Goal: Information Seeking & Learning: Learn about a topic

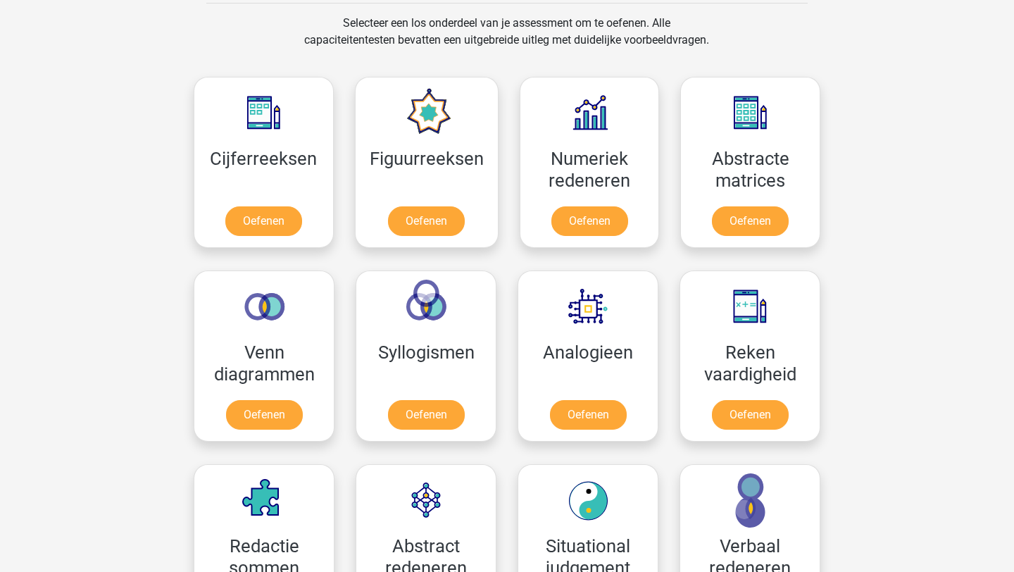
scroll to position [569, 0]
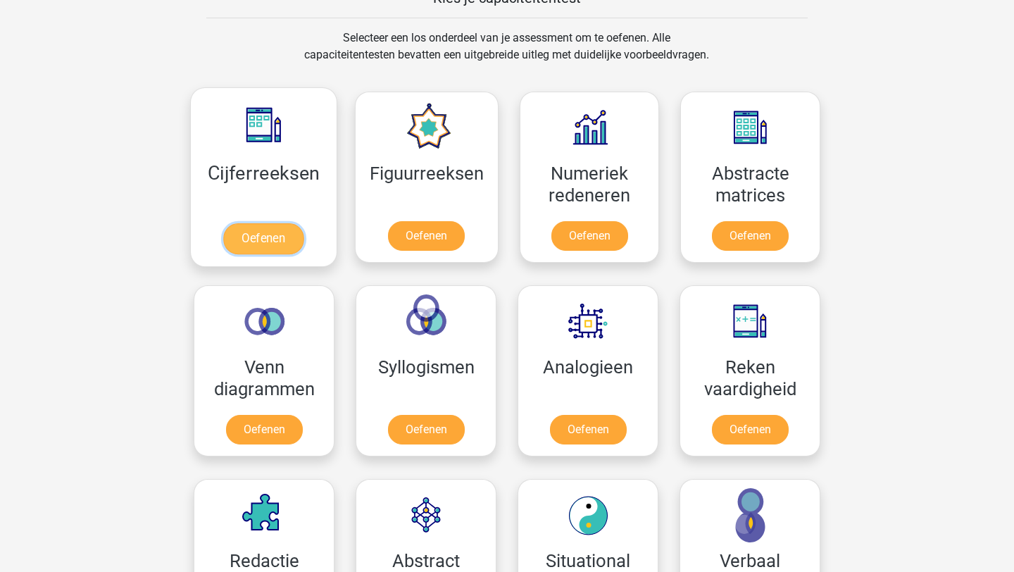
click at [277, 234] on link "Oefenen" at bounding box center [263, 238] width 80 height 31
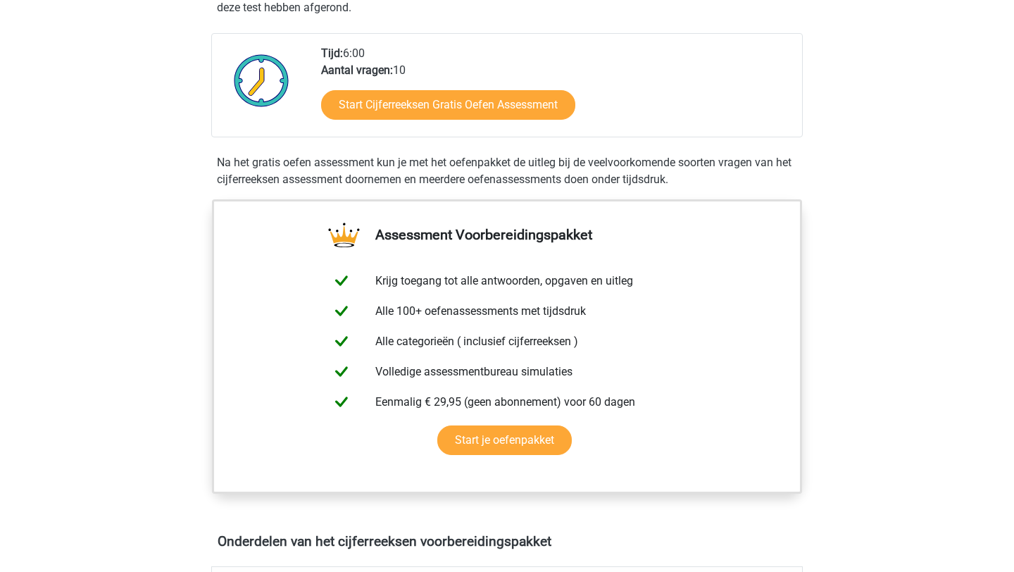
scroll to position [329, 0]
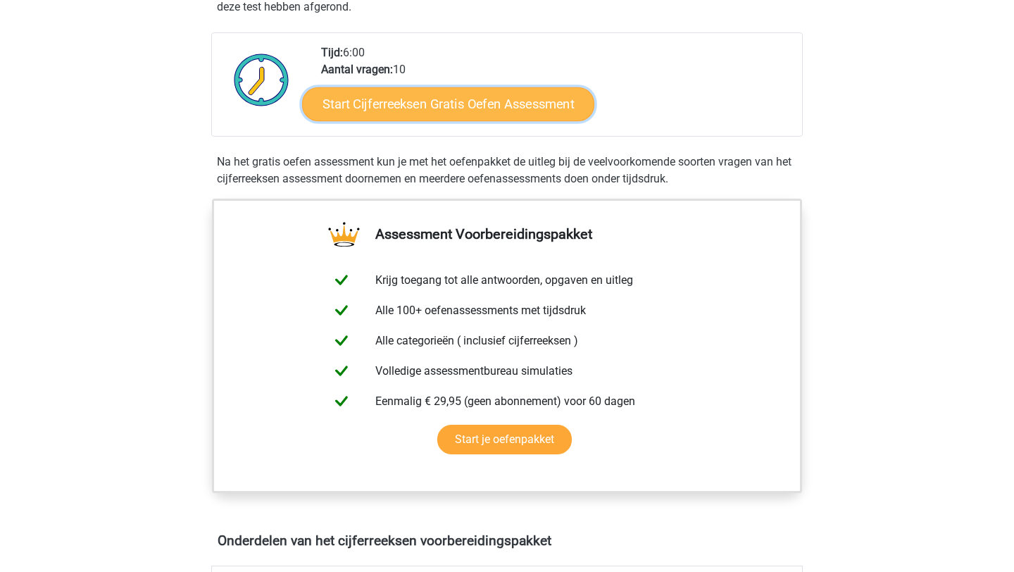
click at [530, 119] on link "Start Cijferreeksen Gratis Oefen Assessment" at bounding box center [448, 104] width 292 height 34
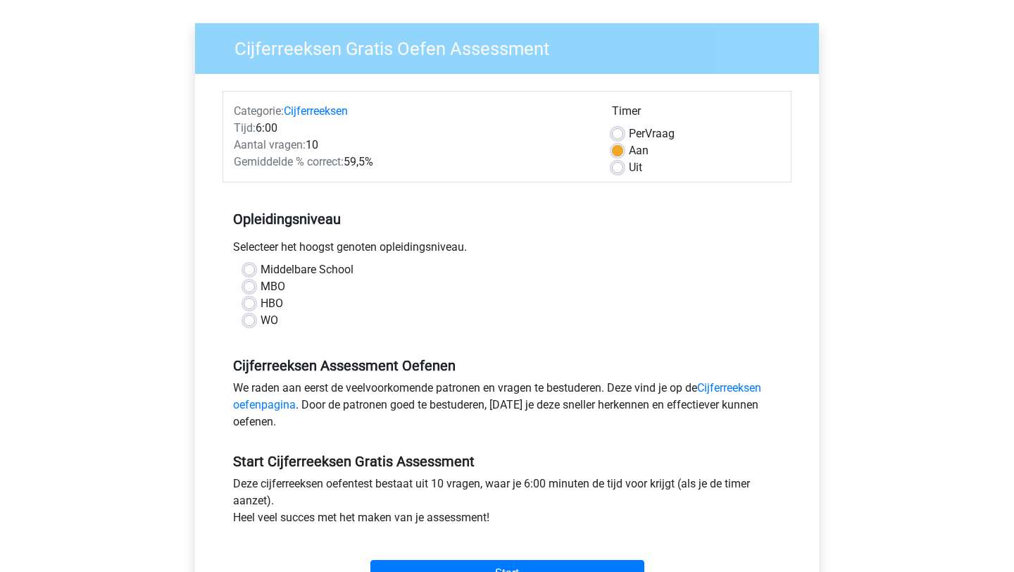
scroll to position [93, 0]
click at [277, 289] on label "MBO" at bounding box center [272, 285] width 25 height 17
click at [255, 289] on input "MBO" at bounding box center [249, 284] width 11 height 14
radio input "true"
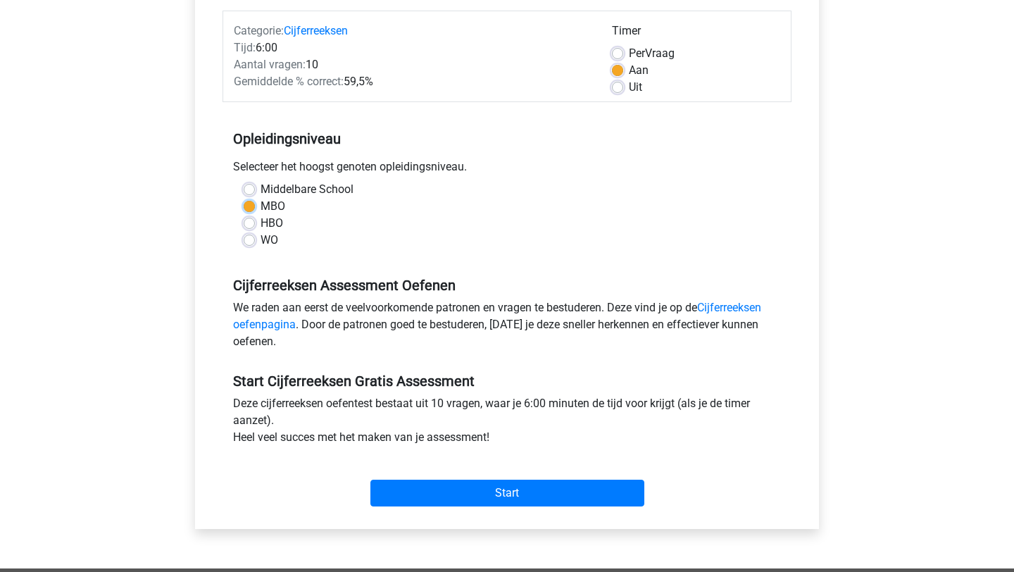
scroll to position [176, 0]
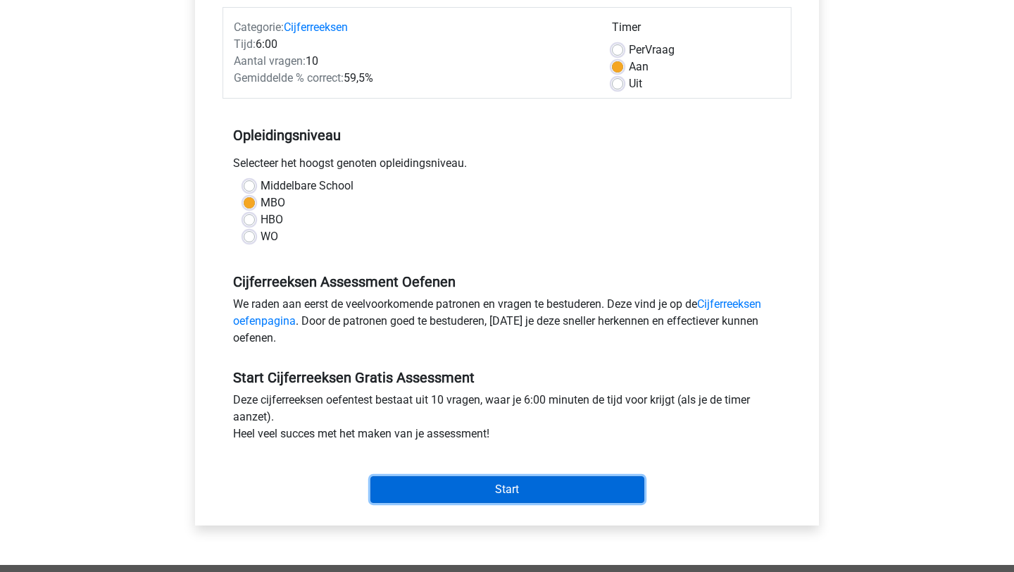
click at [538, 480] on input "Start" at bounding box center [507, 489] width 274 height 27
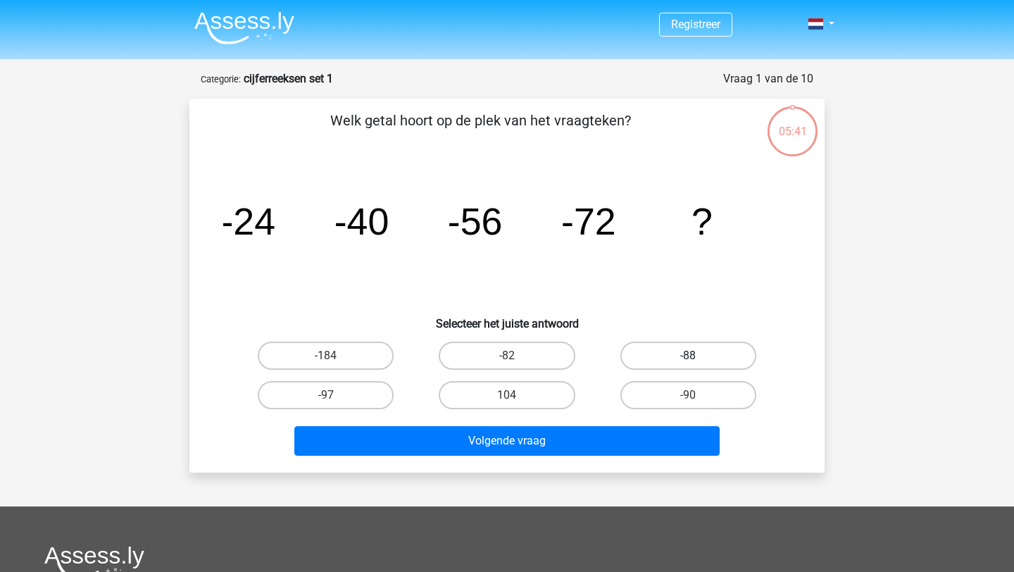
click at [665, 351] on label "-88" at bounding box center [688, 355] width 136 height 28
click at [688, 355] on input "-88" at bounding box center [692, 359] width 9 height 9
radio input "true"
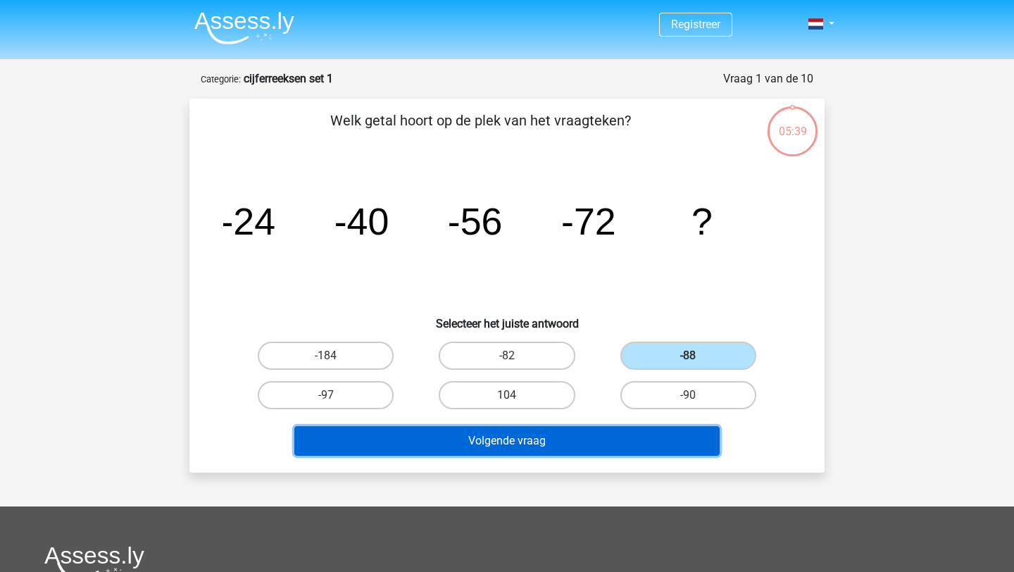
click at [656, 446] on button "Volgende vraag" at bounding box center [507, 441] width 426 height 30
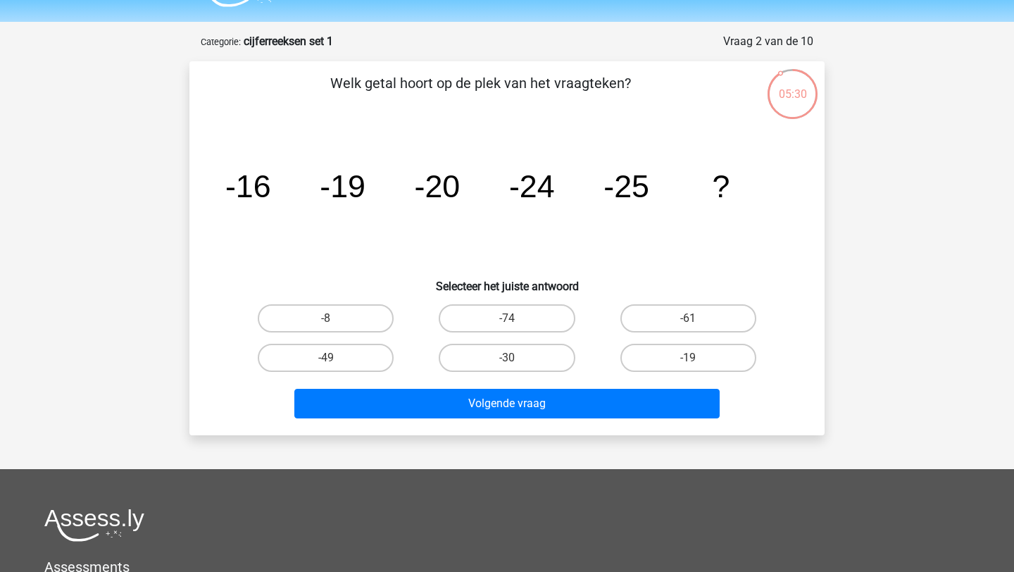
scroll to position [32, 0]
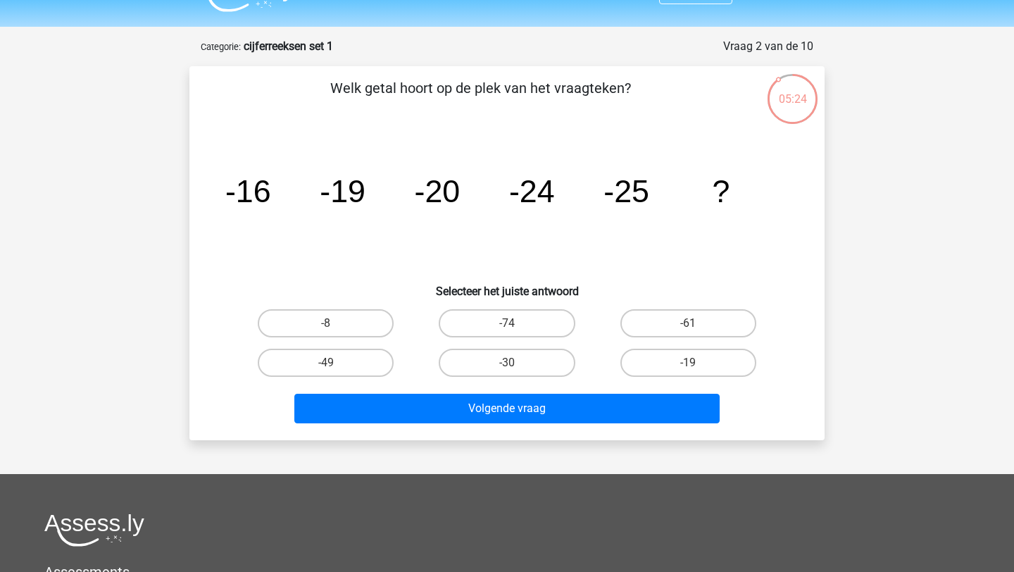
click at [696, 370] on input "-19" at bounding box center [692, 367] width 9 height 9
radio input "true"
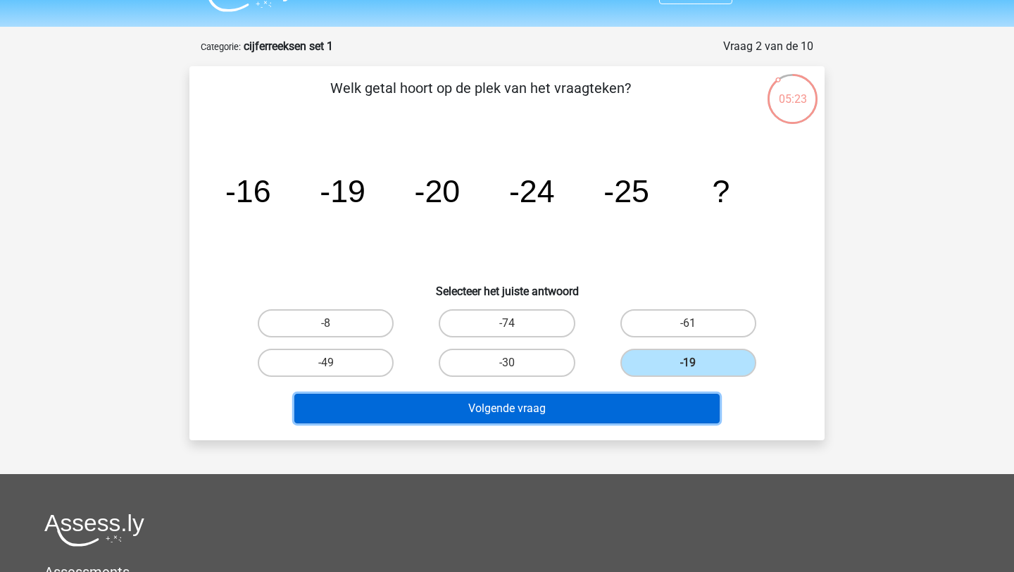
click at [686, 410] on button "Volgende vraag" at bounding box center [507, 408] width 426 height 30
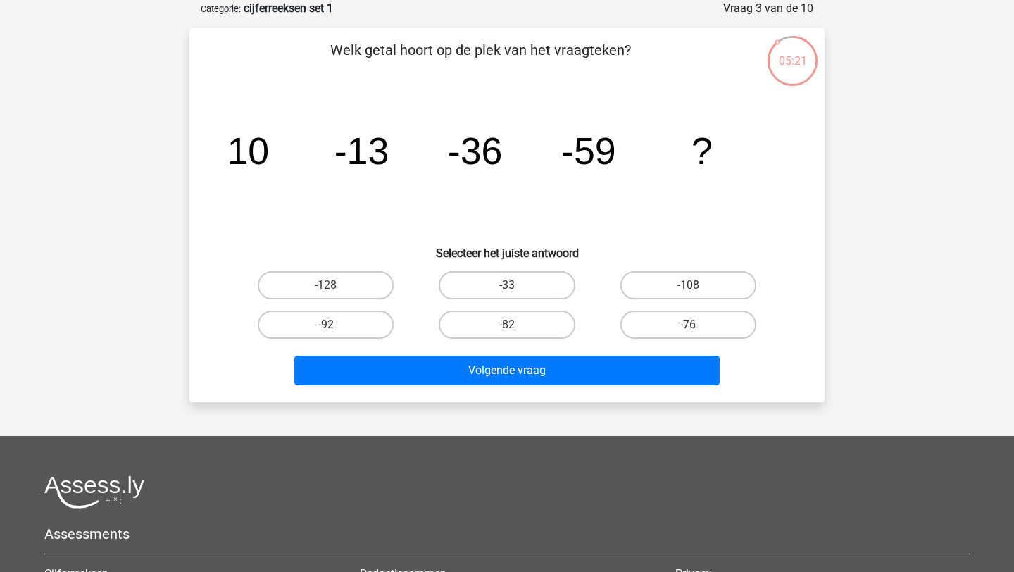
scroll to position [0, 0]
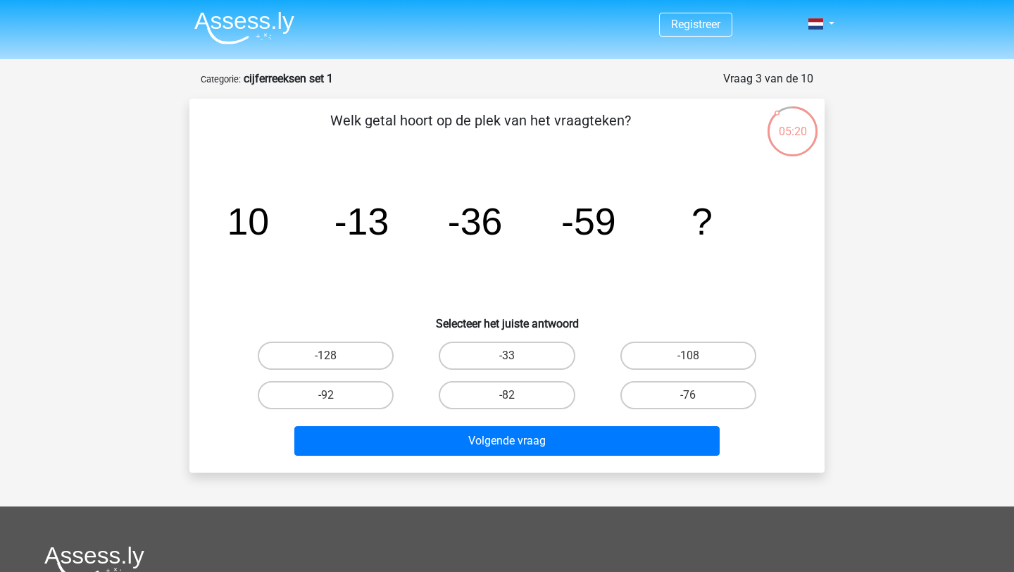
click at [272, 31] on img at bounding box center [244, 27] width 100 height 33
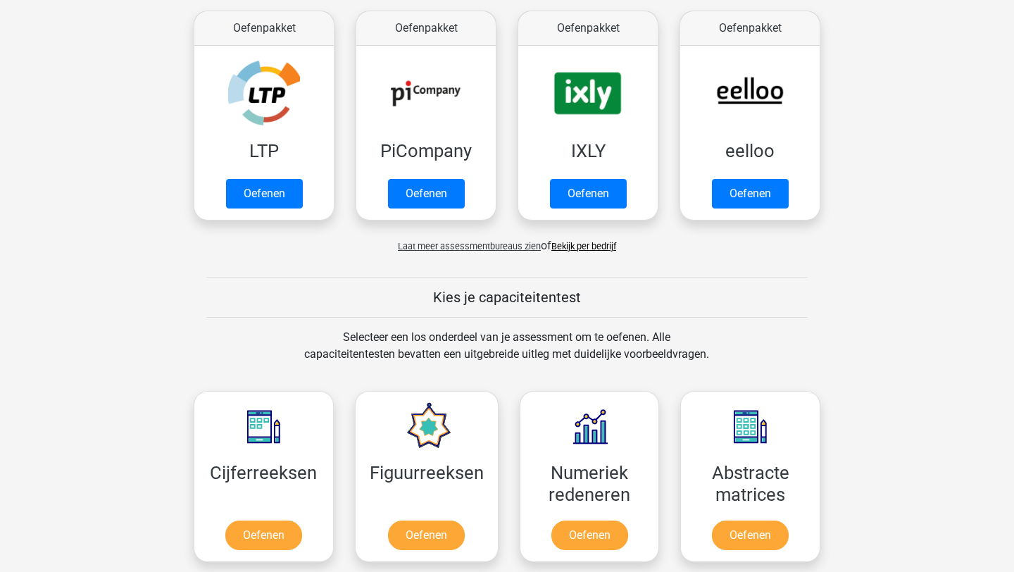
scroll to position [277, 0]
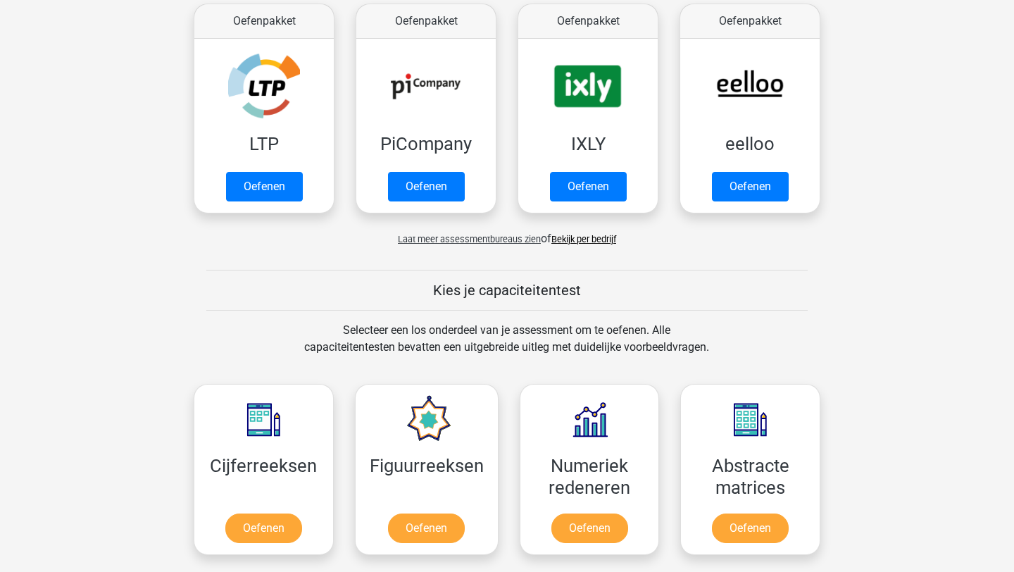
click at [474, 240] on span "Laat meer assessmentbureaus zien" at bounding box center [469, 239] width 143 height 11
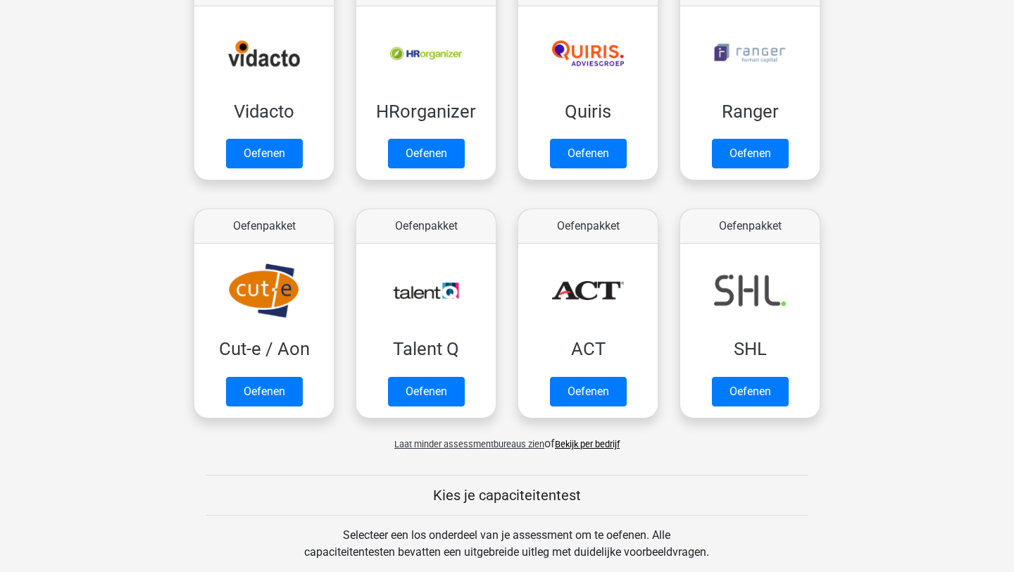
scroll to position [824, 0]
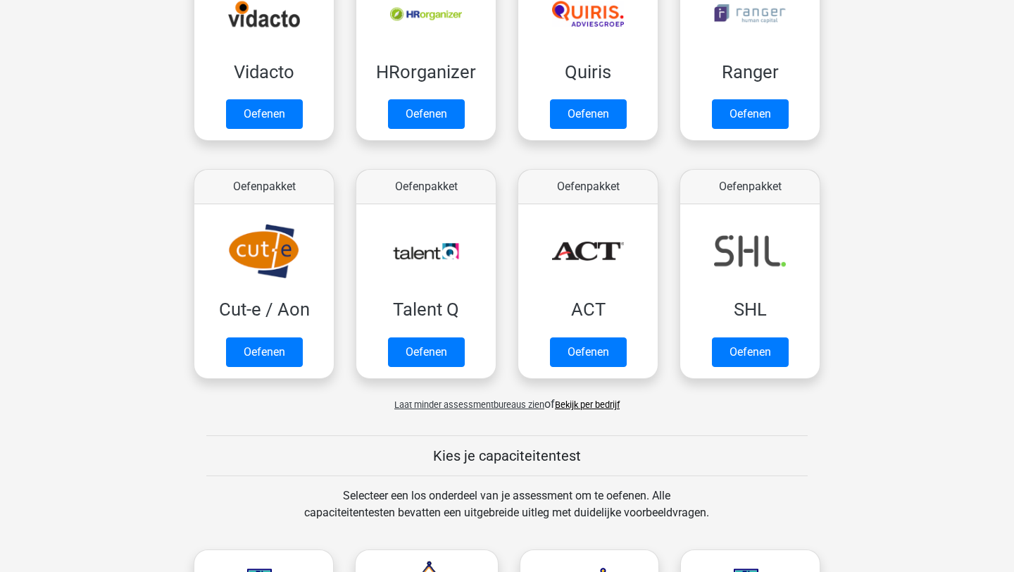
click at [614, 407] on link "Bekijk per bedrijf" at bounding box center [587, 404] width 65 height 11
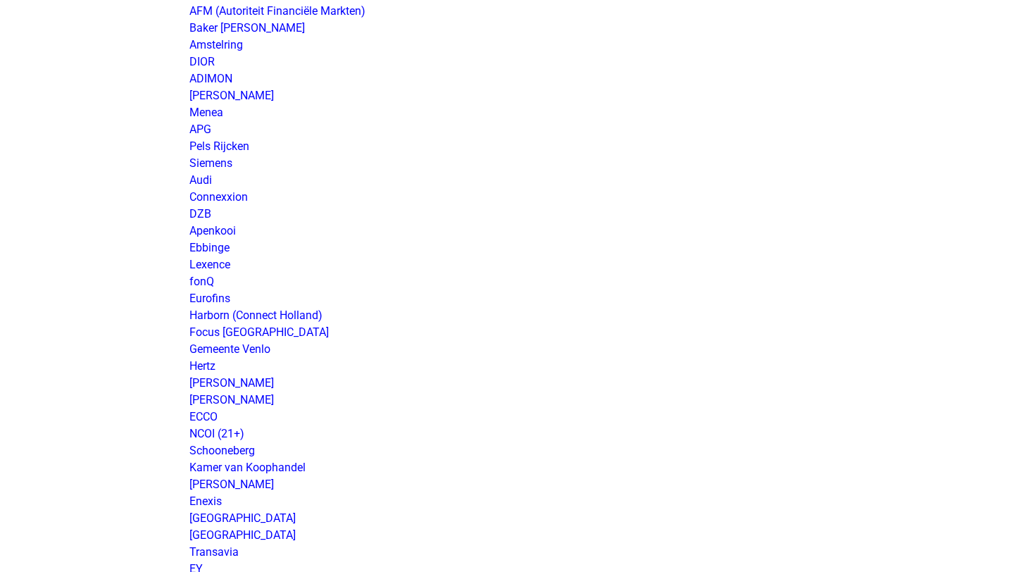
scroll to position [666, 0]
click at [233, 196] on link "Connexxion" at bounding box center [218, 195] width 58 height 13
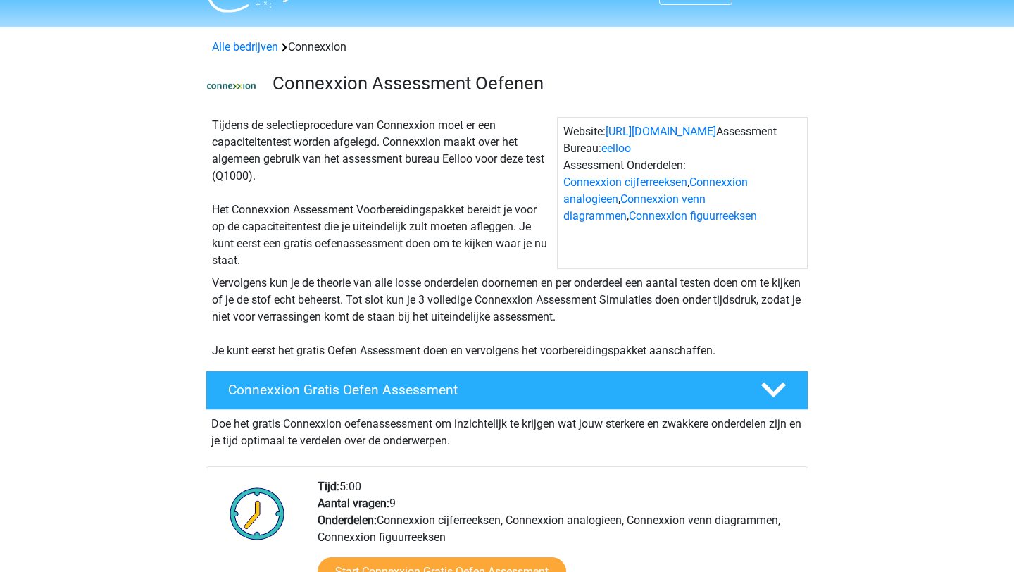
scroll to position [52, 0]
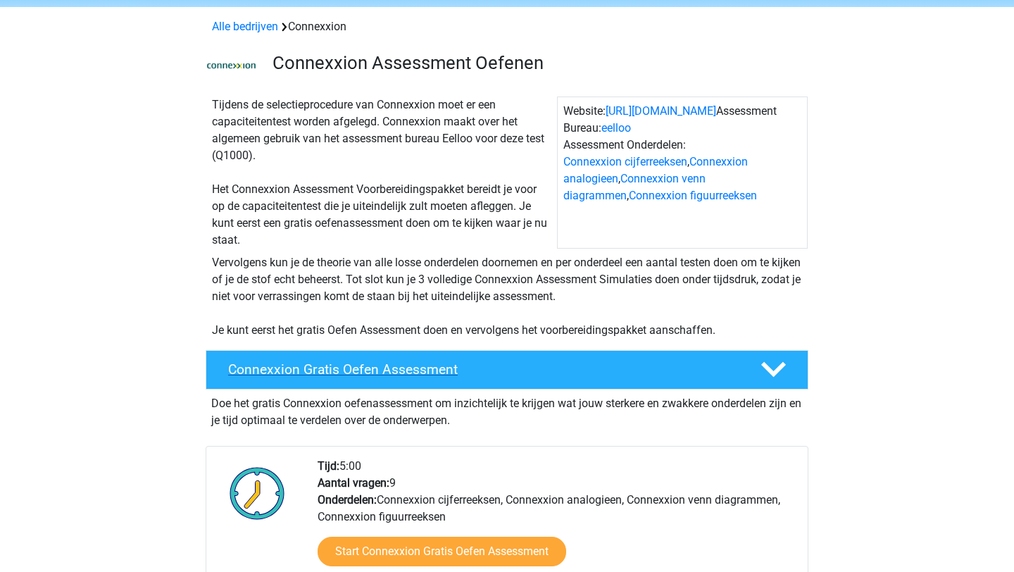
click at [443, 362] on h4 "Connexxion Gratis Oefen Assessment" at bounding box center [483, 369] width 510 height 16
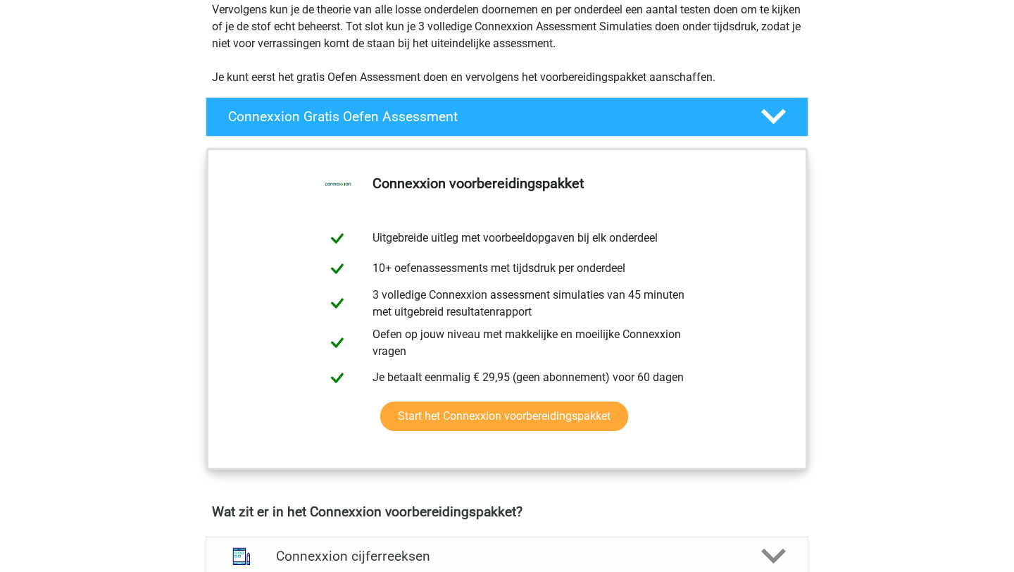
scroll to position [308, 0]
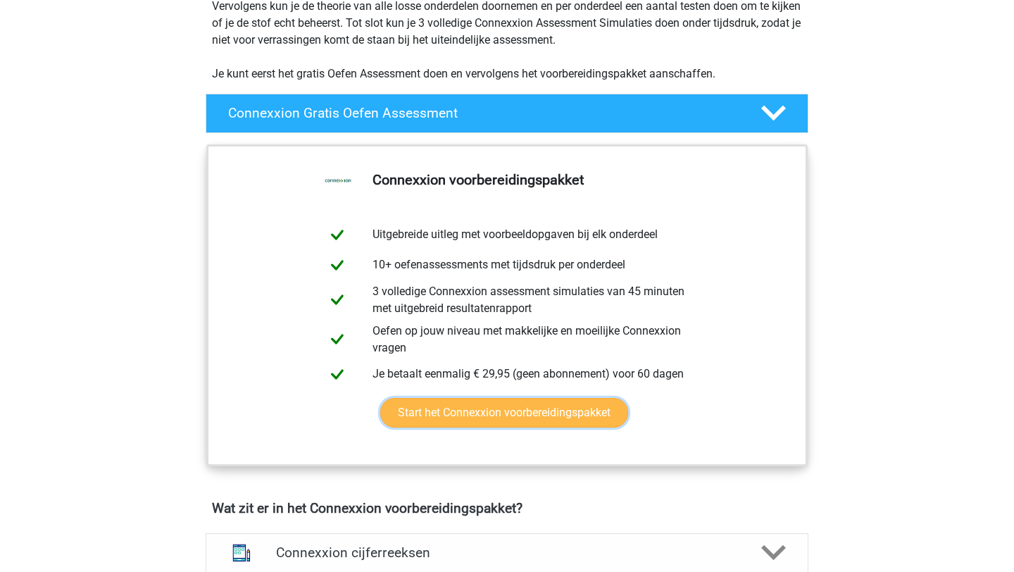
click at [617, 417] on link "Start het Connexxion voorbereidingspakket" at bounding box center [504, 413] width 248 height 30
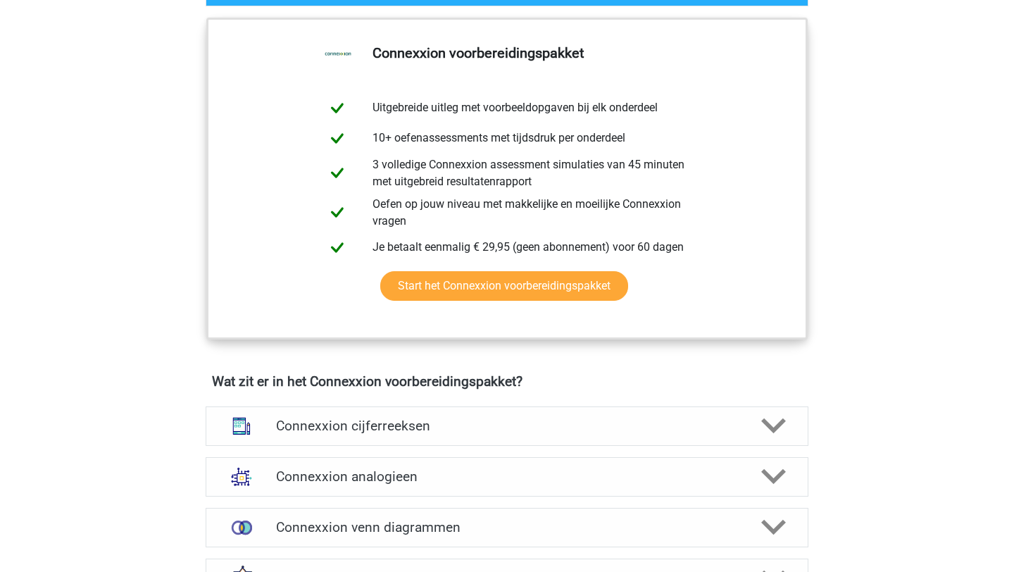
scroll to position [649, 0]
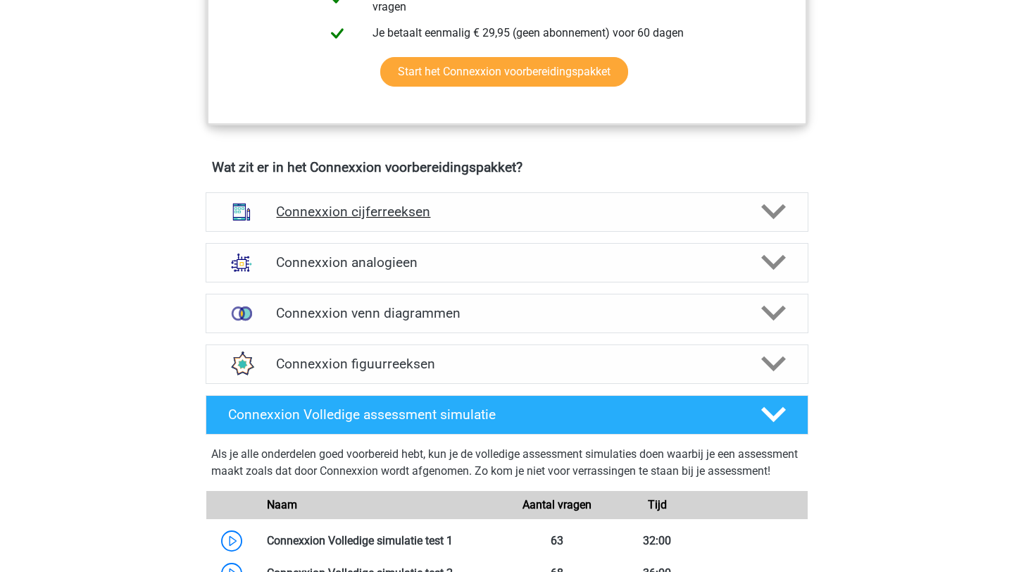
click at [314, 215] on h4 "Connexxion cijferreeksen" at bounding box center [506, 211] width 461 height 16
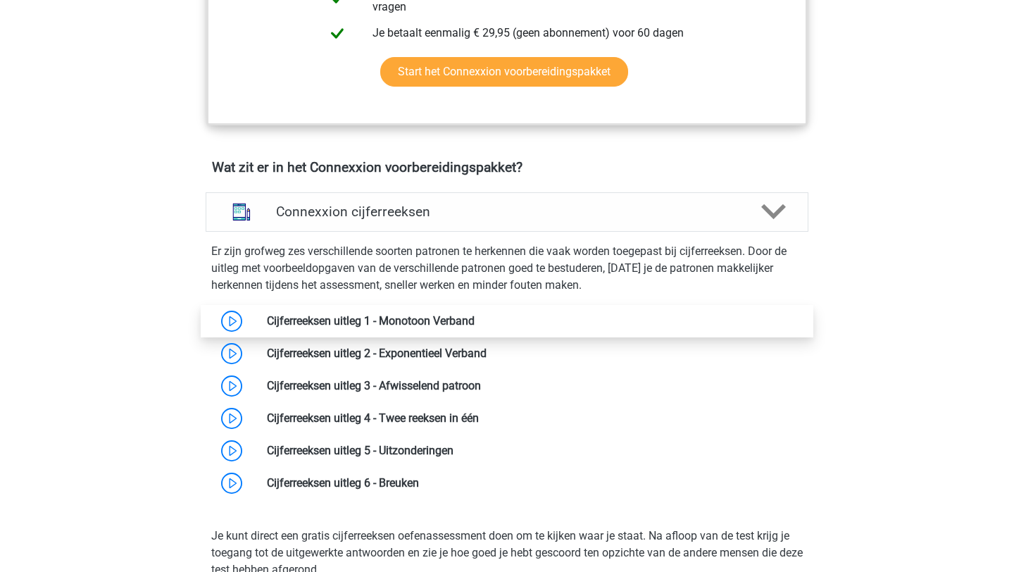
click at [474, 316] on link at bounding box center [474, 320] width 0 height 13
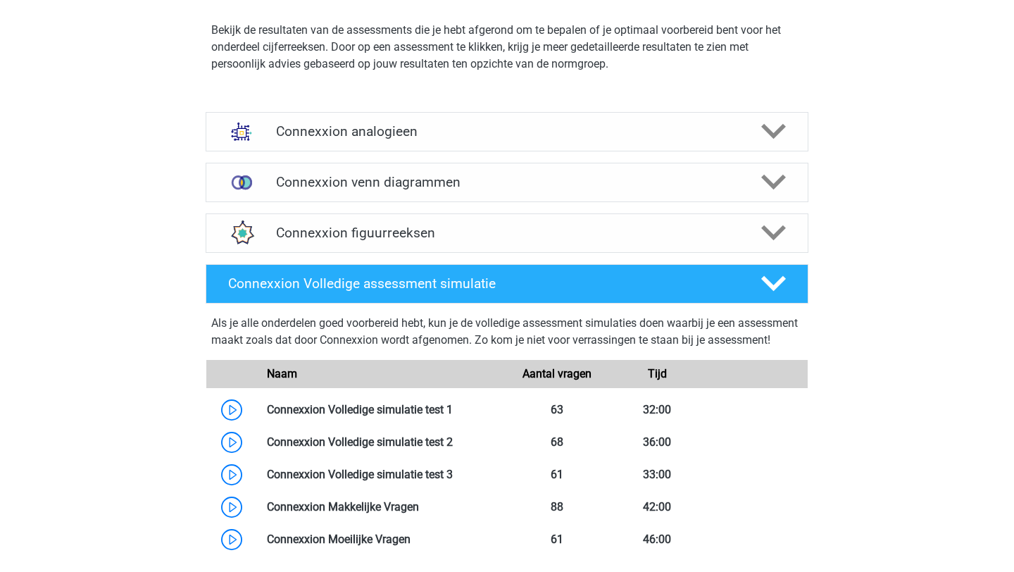
scroll to position [1575, 0]
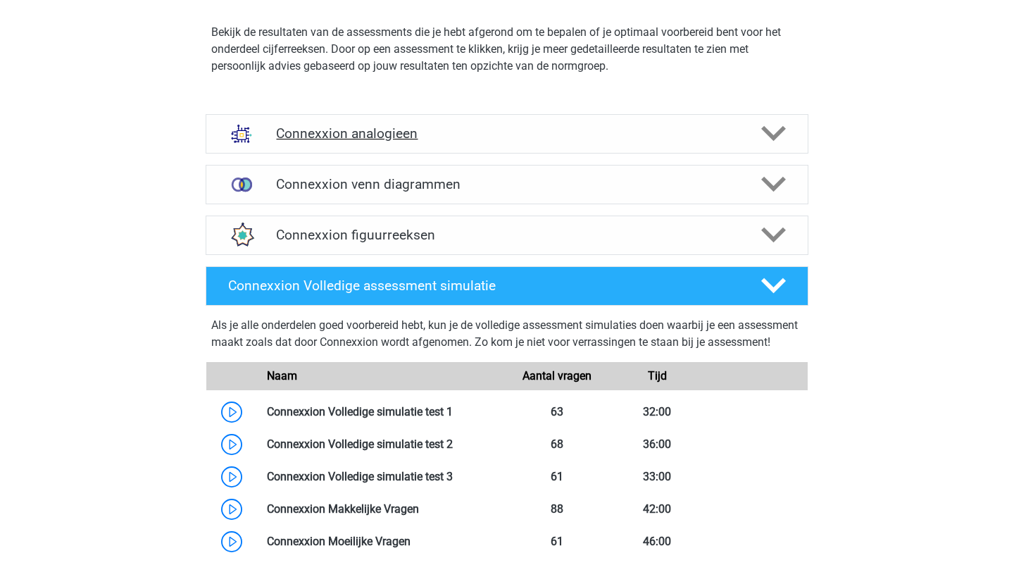
click at [472, 130] on h4 "Connexxion analogieen" at bounding box center [506, 133] width 461 height 16
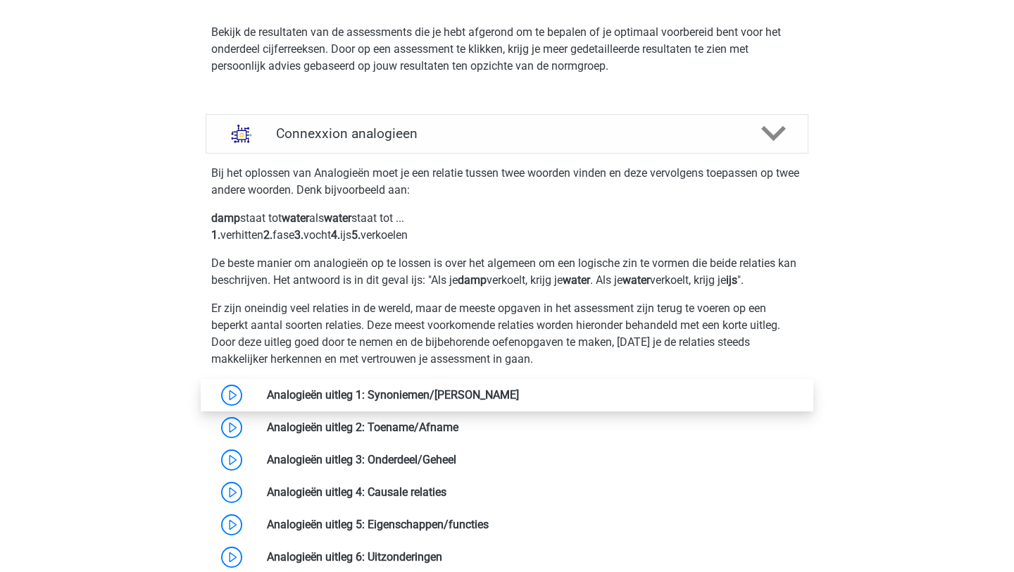
click at [519, 388] on link at bounding box center [519, 394] width 0 height 13
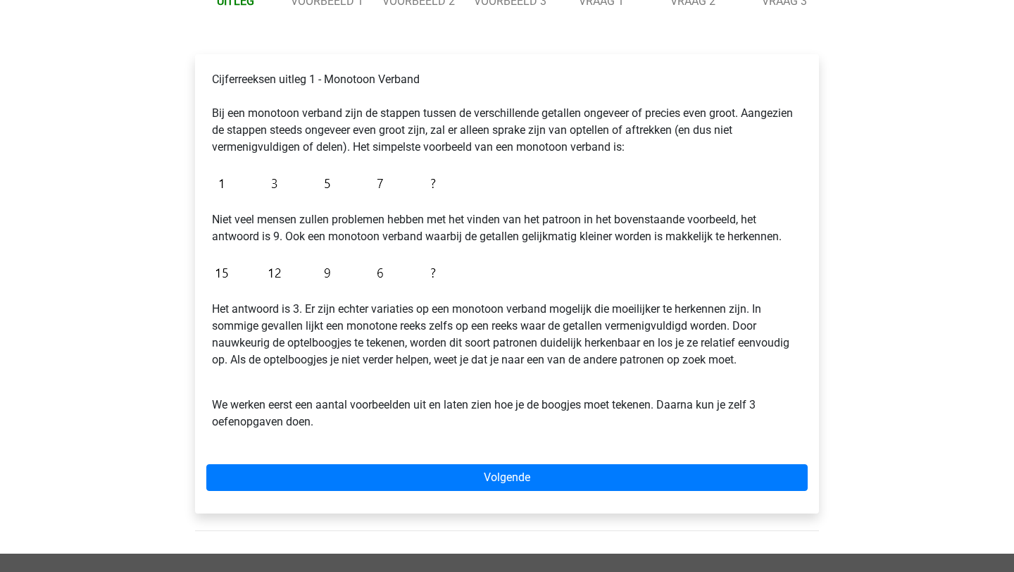
scroll to position [198, 0]
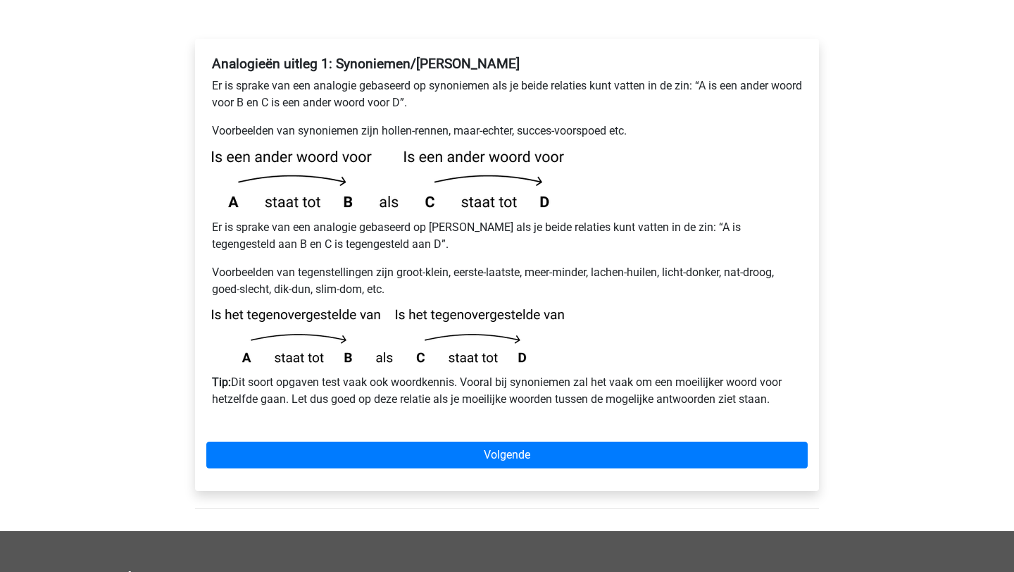
scroll to position [240, 0]
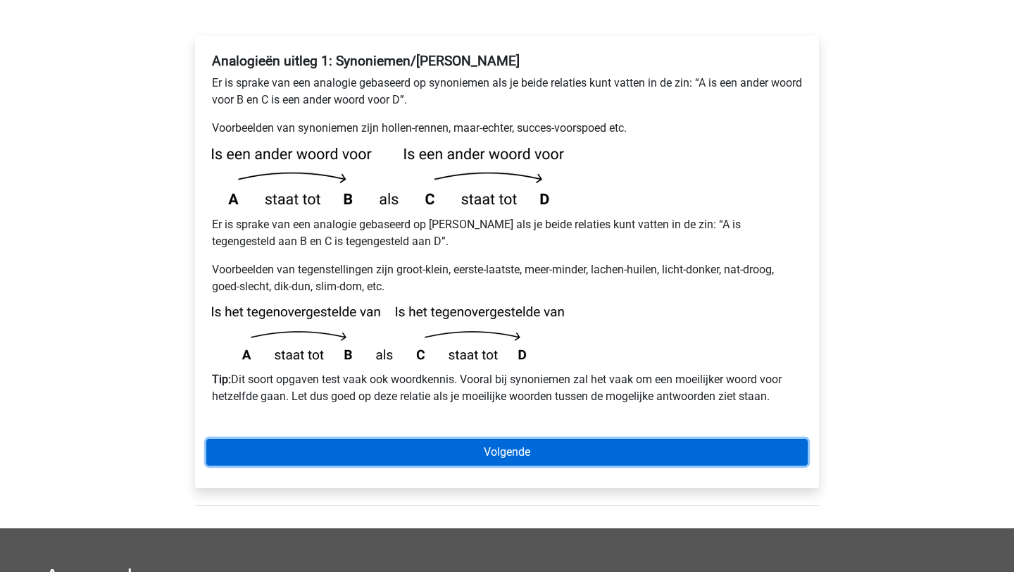
click at [455, 439] on link "Volgende" at bounding box center [506, 452] width 601 height 27
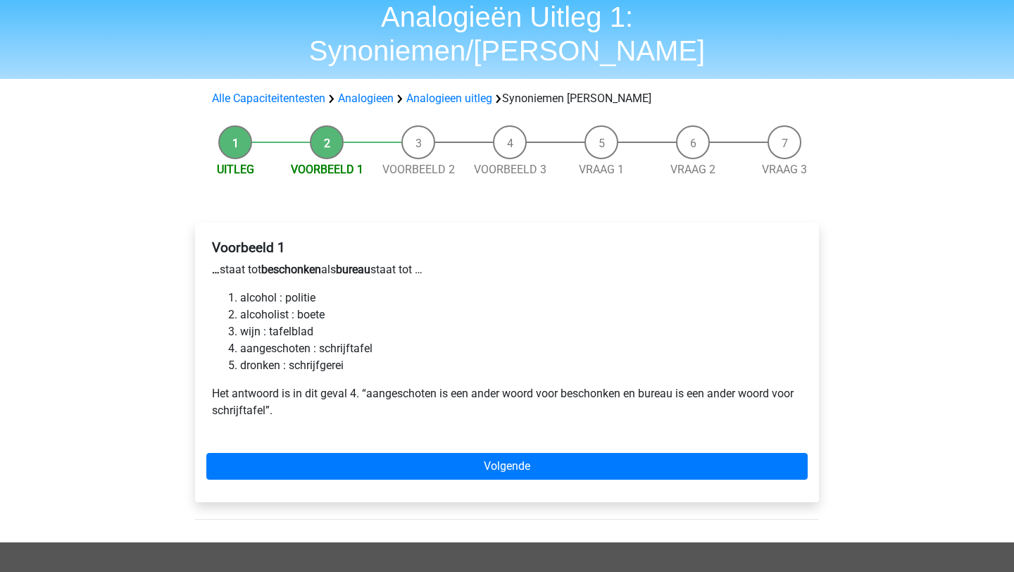
scroll to position [55, 0]
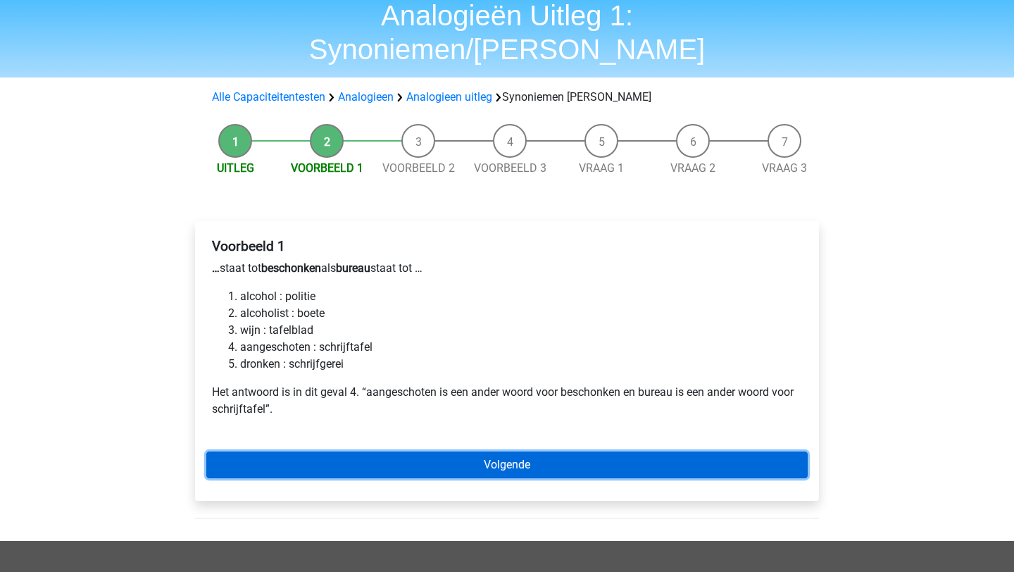
click at [548, 451] on link "Volgende" at bounding box center [506, 464] width 601 height 27
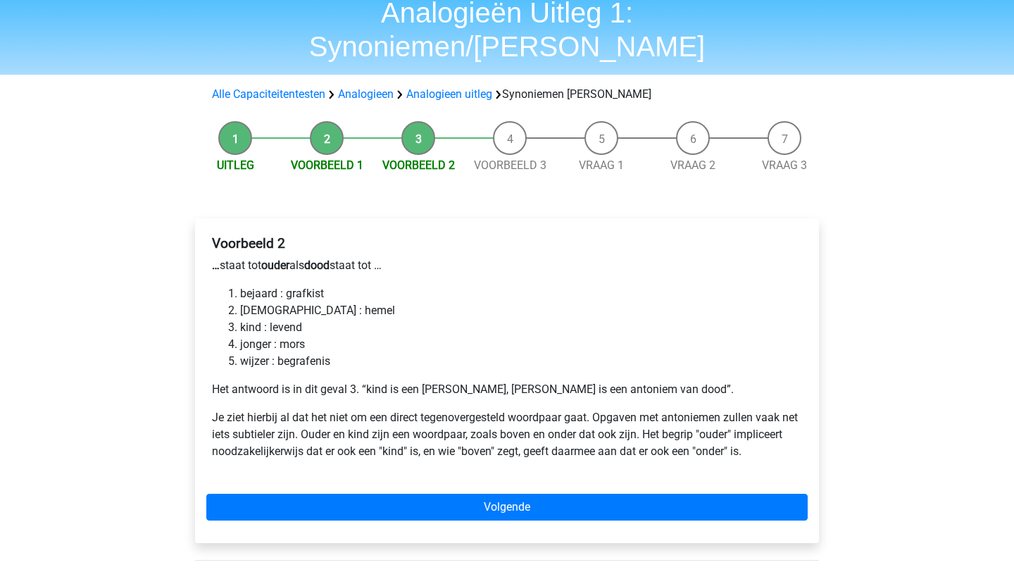
scroll to position [73, 0]
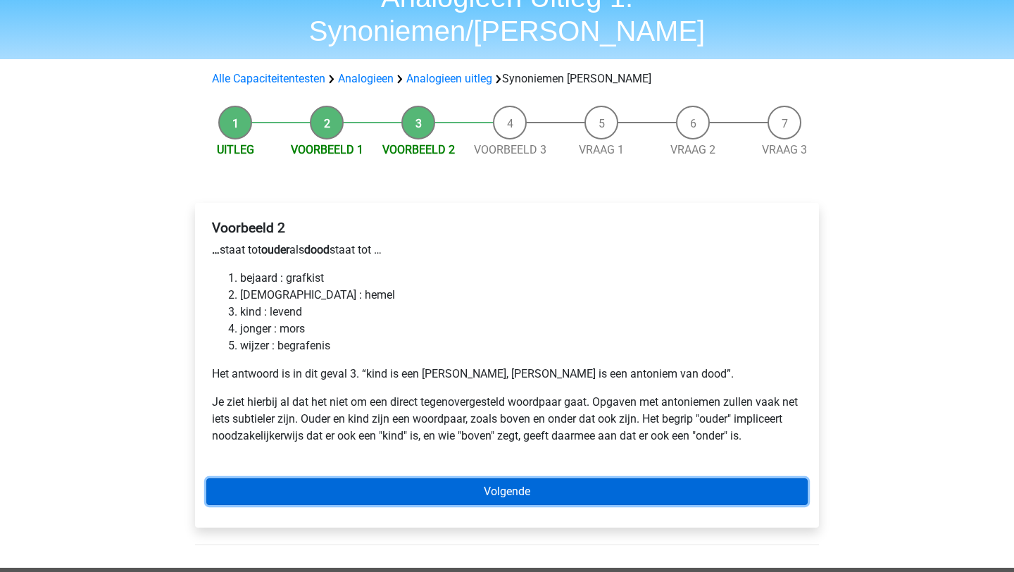
click at [543, 478] on link "Volgende" at bounding box center [506, 491] width 601 height 27
